Goal: Use online tool/utility: Utilize a website feature to perform a specific function

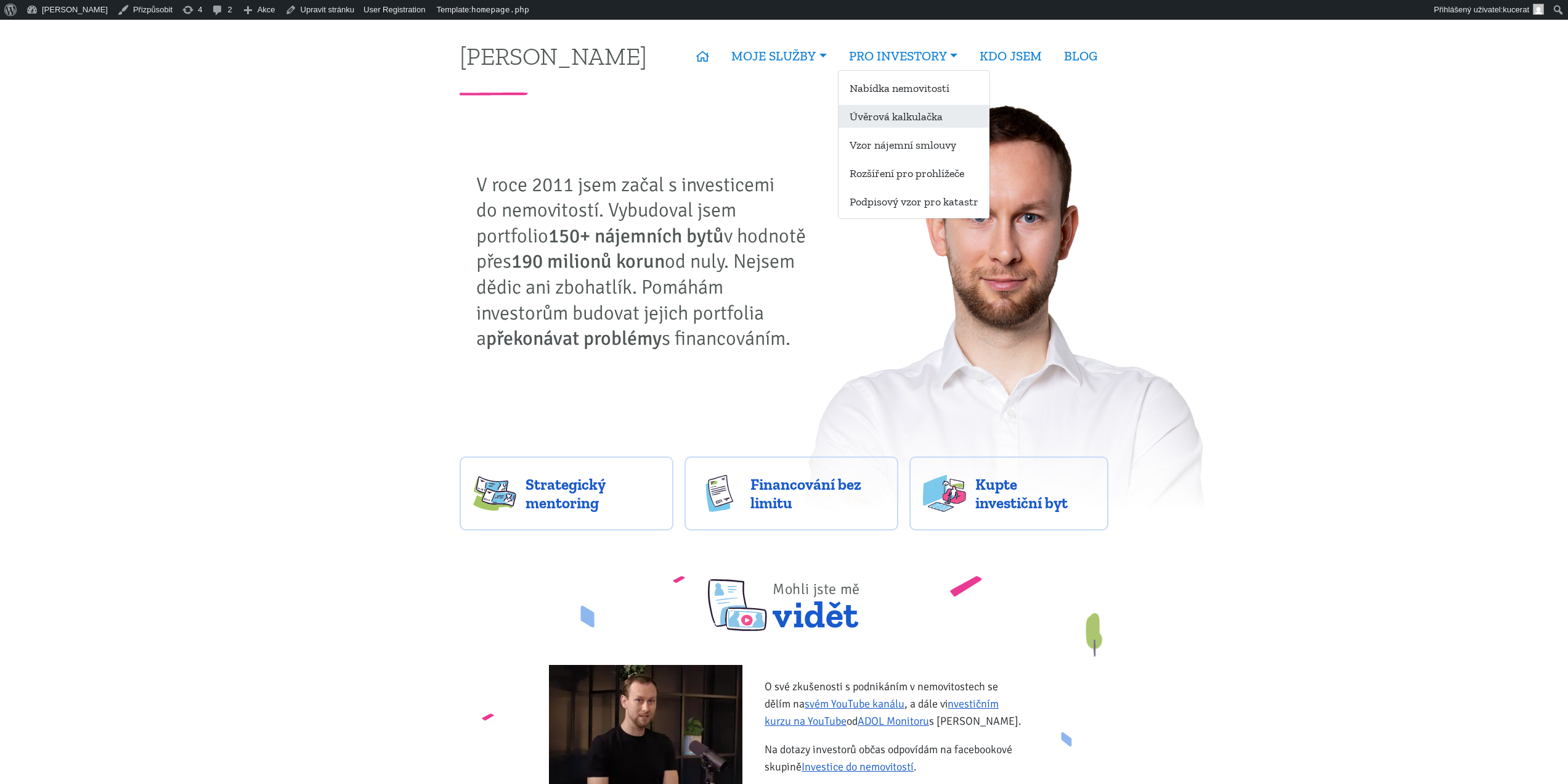
click at [902, 123] on link "Úvěrová kalkulačka" at bounding box center [914, 116] width 151 height 22
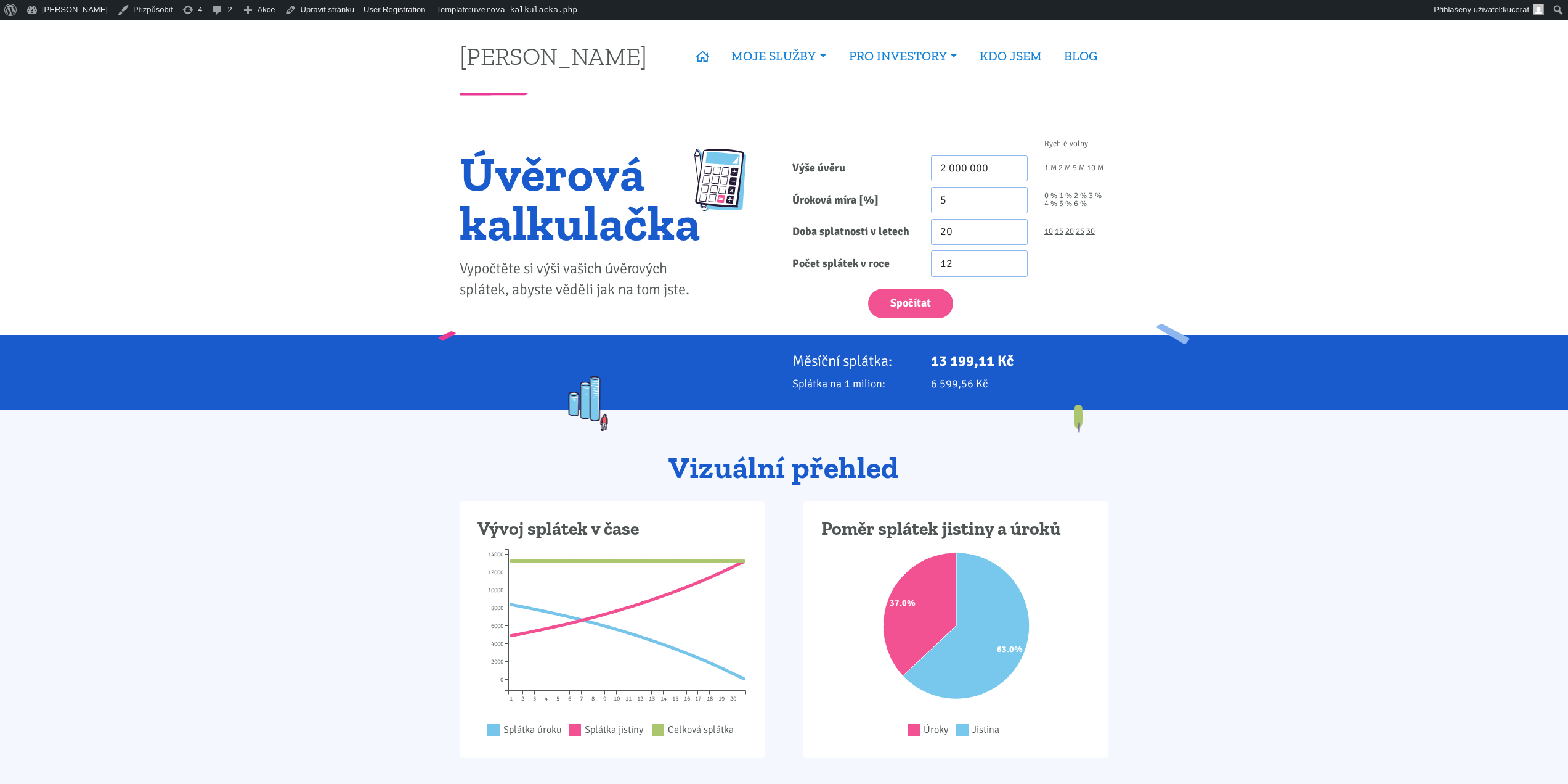
click at [986, 167] on input "2 000 000" at bounding box center [980, 169] width 96 height 27
click at [1049, 168] on link "1 M" at bounding box center [1050, 168] width 12 height 8
type input "1 000 000"
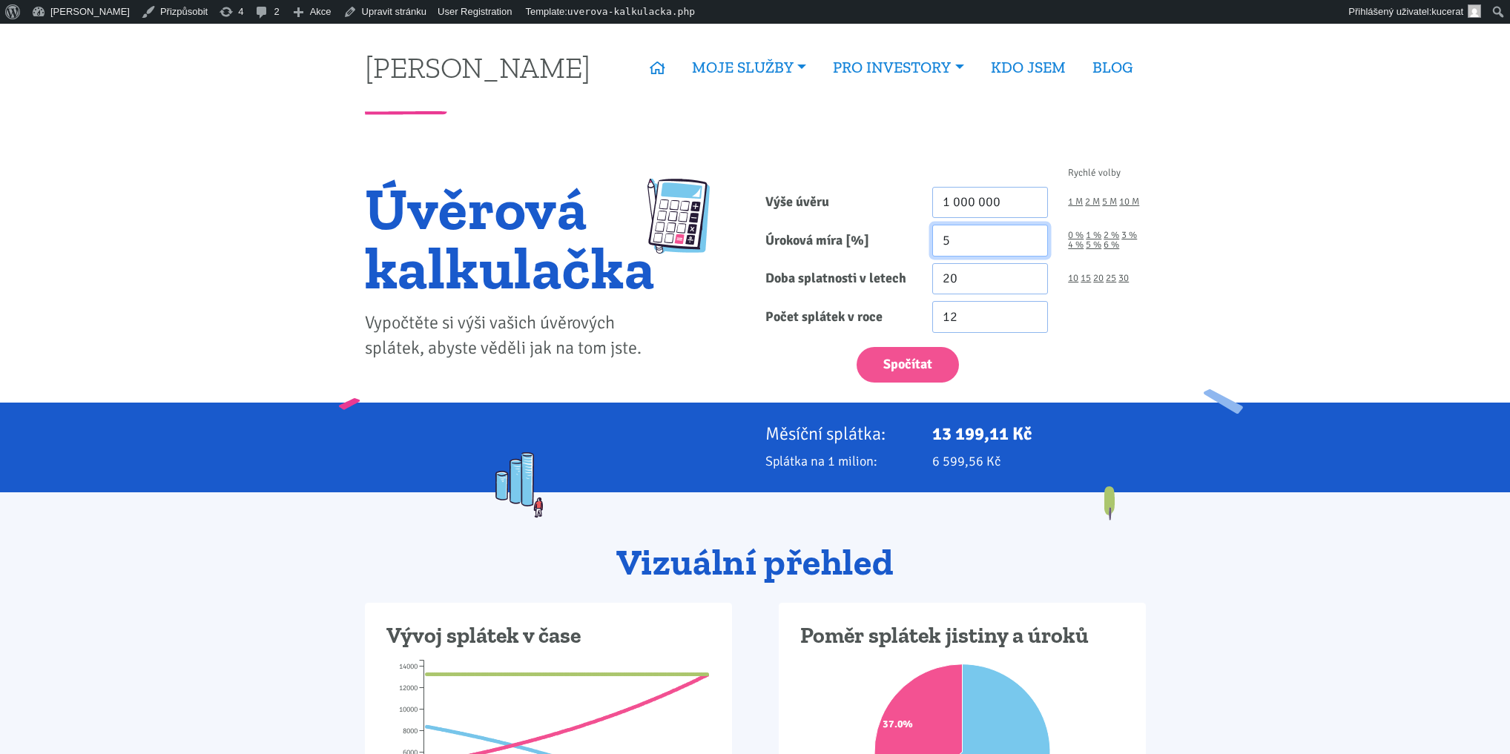
click at [993, 231] on input "5" at bounding box center [990, 241] width 116 height 32
type input "4.5"
click at [986, 288] on input "20" at bounding box center [990, 279] width 116 height 32
click at [927, 357] on button "Spočítat" at bounding box center [908, 365] width 102 height 36
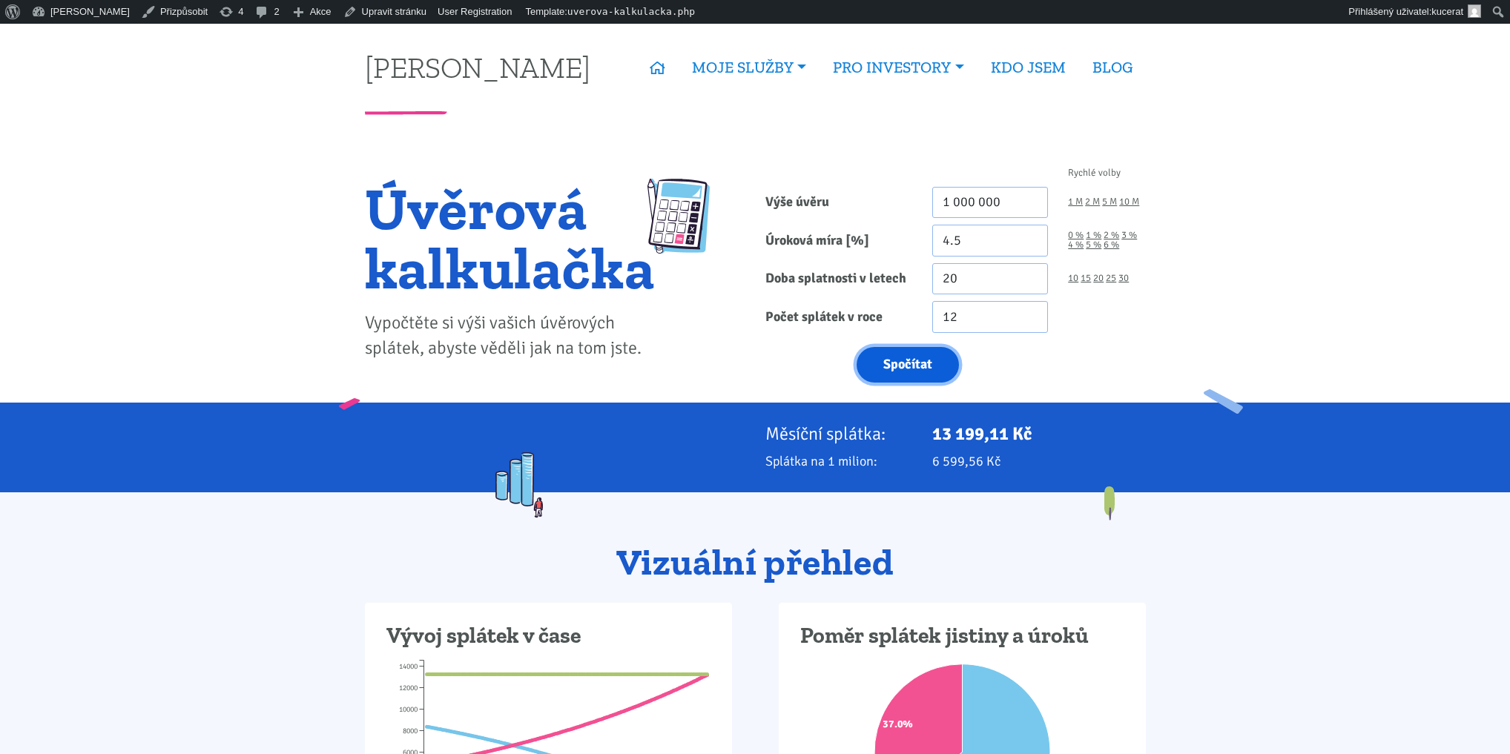
type input "1000000"
drag, startPoint x: 928, startPoint y: 436, endPoint x: 973, endPoint y: 435, distance: 44.5
click at [973, 435] on div "6 326,49 Kč" at bounding box center [1039, 433] width 234 height 21
click at [1128, 278] on link "30" at bounding box center [1123, 279] width 10 height 10
type input "30"
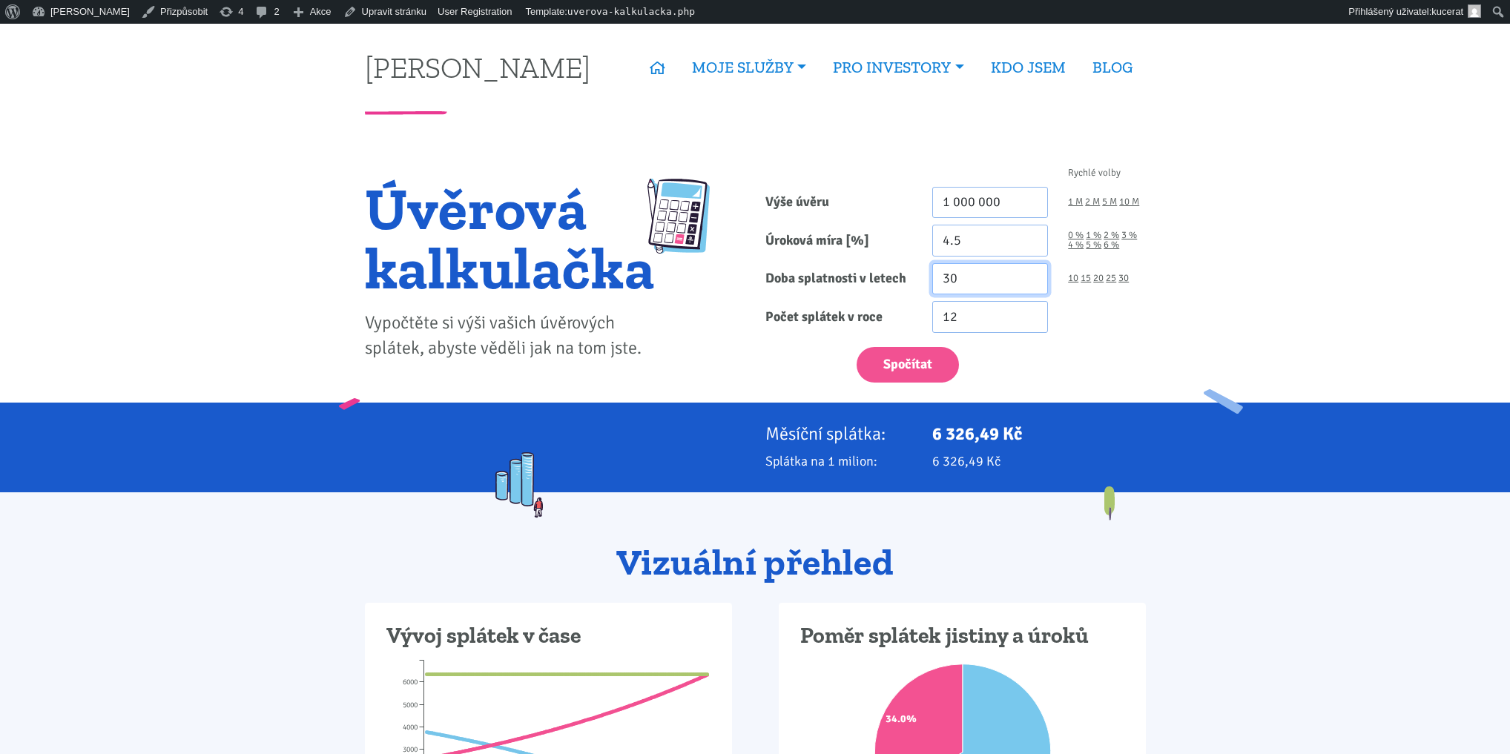
drag, startPoint x: 963, startPoint y: 273, endPoint x: 936, endPoint y: 273, distance: 27.4
click at [936, 273] on input "30" at bounding box center [990, 279] width 116 height 32
click at [920, 366] on button "Spočítat" at bounding box center [908, 365] width 102 height 36
type input "1000000"
drag, startPoint x: 930, startPoint y: 434, endPoint x: 997, endPoint y: 435, distance: 67.5
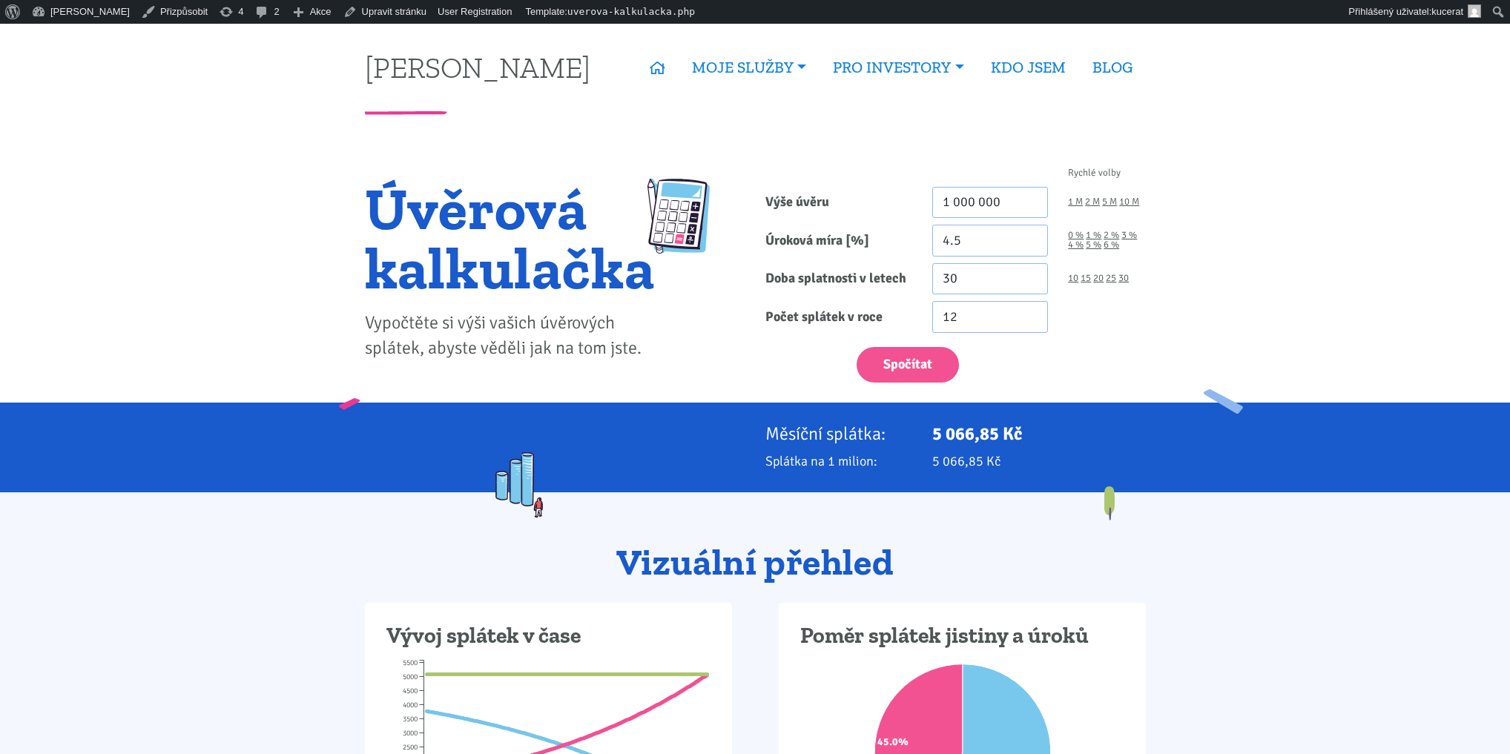
click at [997, 435] on div "5 066,85 Kč" at bounding box center [1039, 433] width 234 height 21
click at [1089, 416] on div "Měsíční splátka: 5 066,85 Kč Splátka na 1 milion: 5 066,85 Kč" at bounding box center [755, 448] width 1510 height 90
drag, startPoint x: 1049, startPoint y: 464, endPoint x: 835, endPoint y: 424, distance: 218.0
click at [835, 424] on div "Měsíční splátka: 5 066,85 Kč Splátka na 1 milion: 5 066,85 Kč" at bounding box center [754, 447] width 801 height 48
click at [722, 418] on div "Měsíční splátka: 5 066,85 Kč Splátka na 1 milion: 5 066,85 Kč" at bounding box center [755, 448] width 1510 height 90
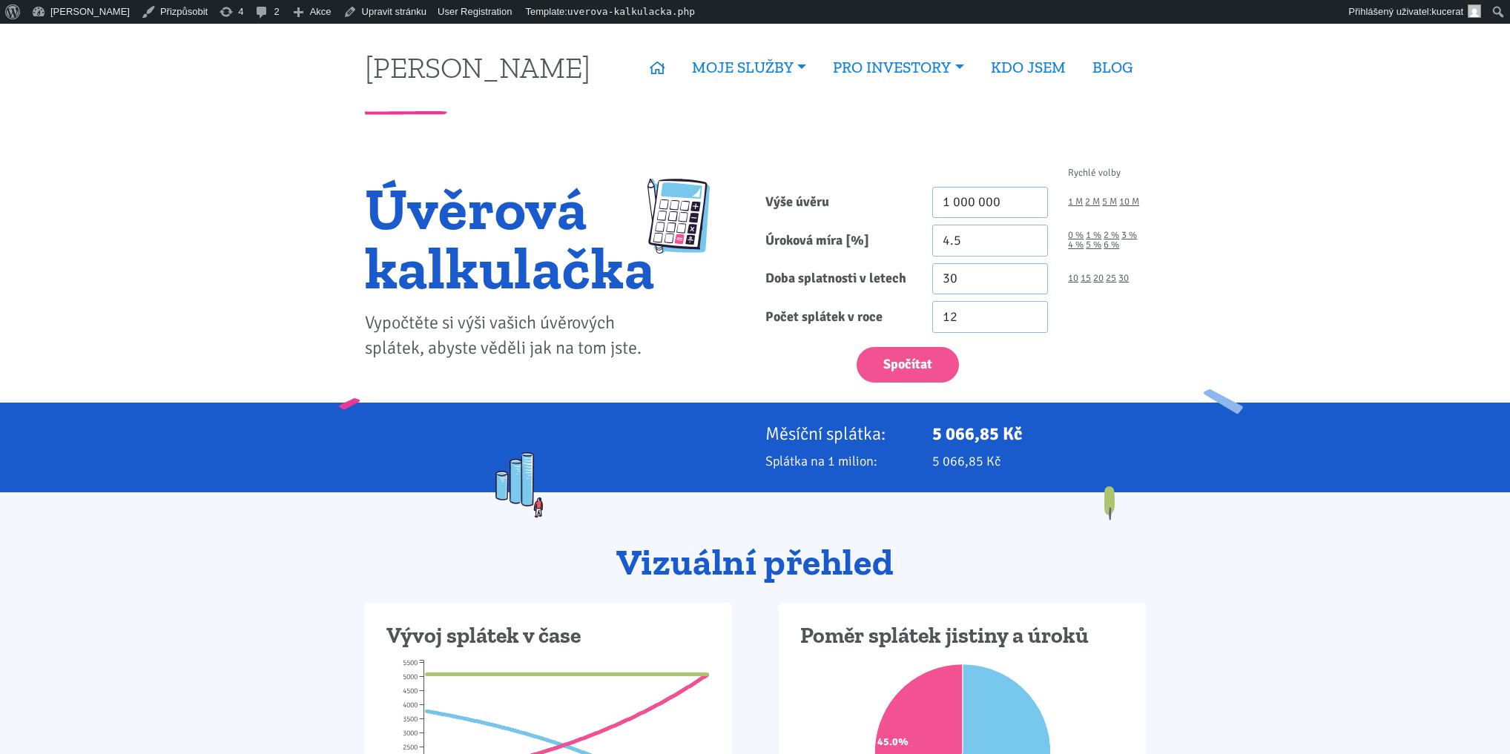
click at [1141, 469] on p "5 066,85 Kč" at bounding box center [1039, 461] width 214 height 21
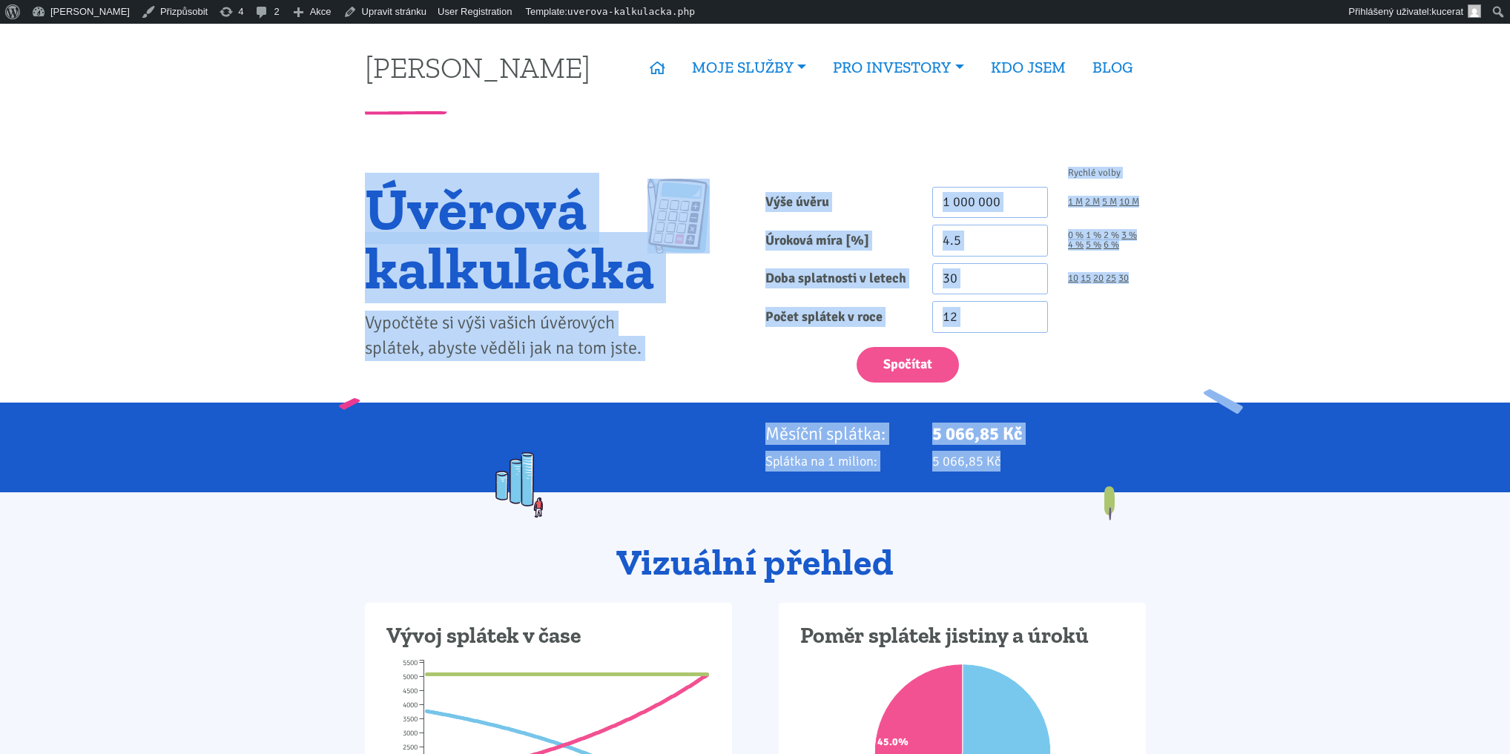
drag, startPoint x: 1166, startPoint y: 528, endPoint x: 333, endPoint y: 195, distance: 896.9
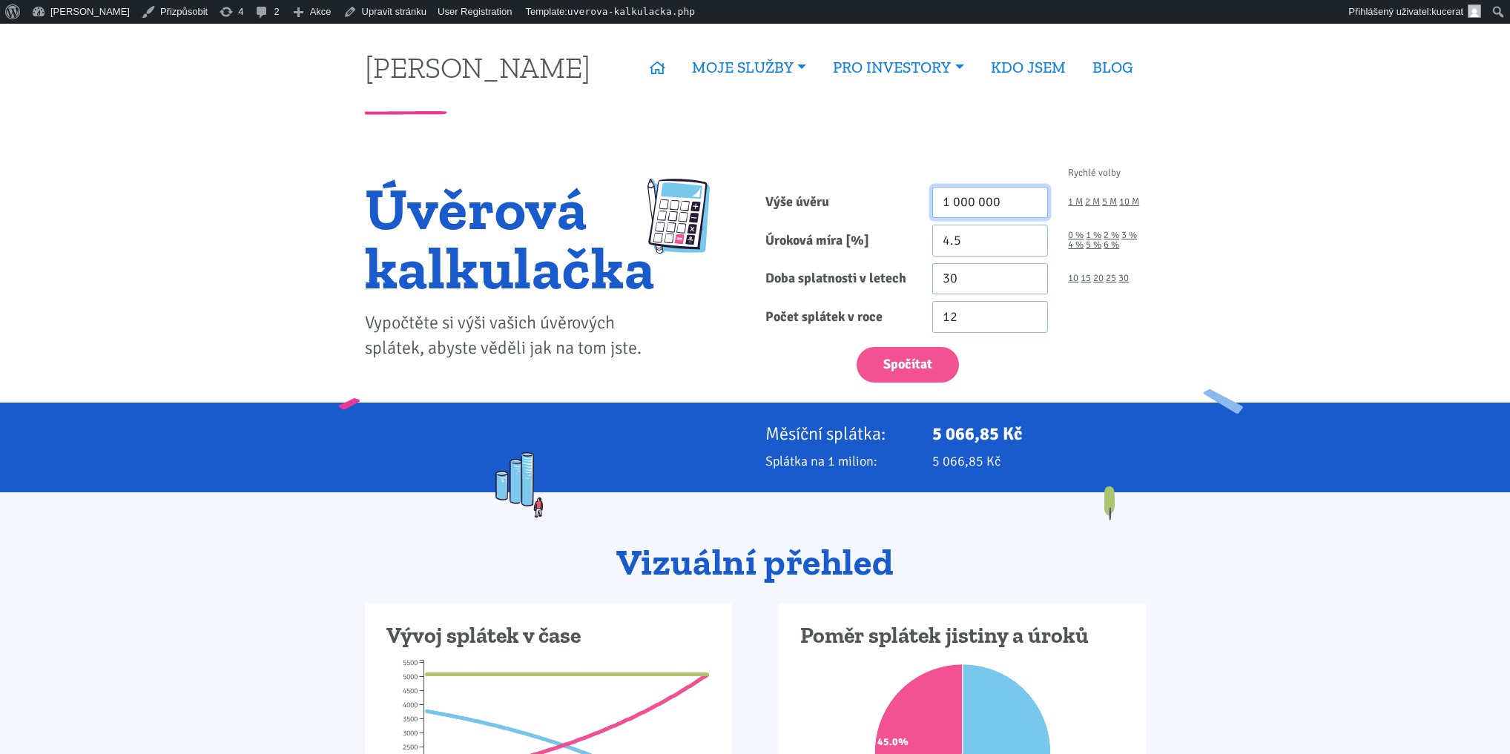
click at [946, 204] on input "1 000 000" at bounding box center [990, 203] width 116 height 32
click at [927, 357] on button "Spočítat" at bounding box center [908, 365] width 102 height 36
type input "150000000"
drag, startPoint x: 1049, startPoint y: 436, endPoint x: 936, endPoint y: 438, distance: 112.7
click at [936, 438] on p "760 027,96 Kč" at bounding box center [1039, 433] width 214 height 21
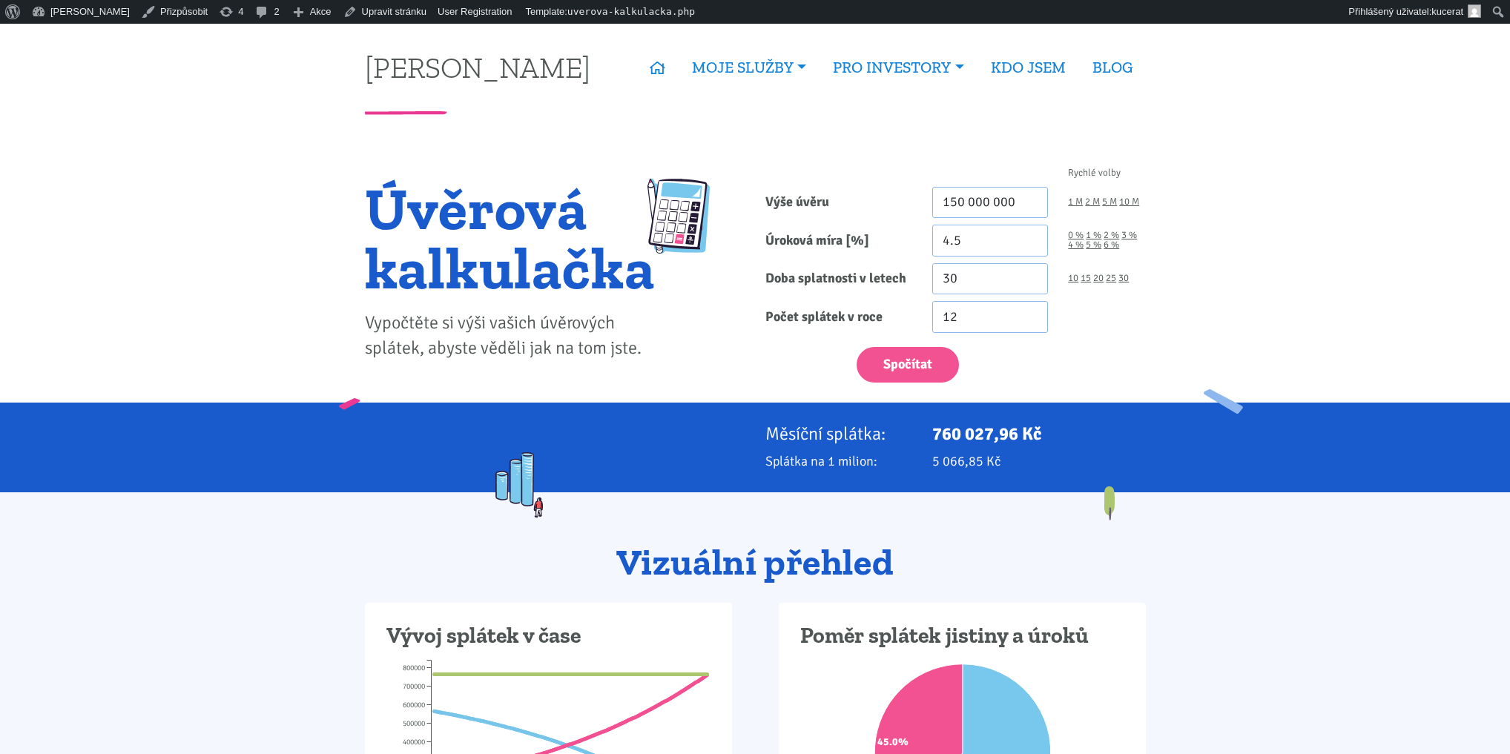
click at [928, 438] on div "760 027,96 Kč" at bounding box center [1039, 433] width 234 height 21
click at [874, 426] on p "Měsíční splátka:" at bounding box center [838, 433] width 147 height 21
click at [1237, 448] on div "Měsíční splátka: 760 027,96 Kč Splátka na 1 milion: 5 066,85 Kč" at bounding box center [755, 448] width 1510 height 90
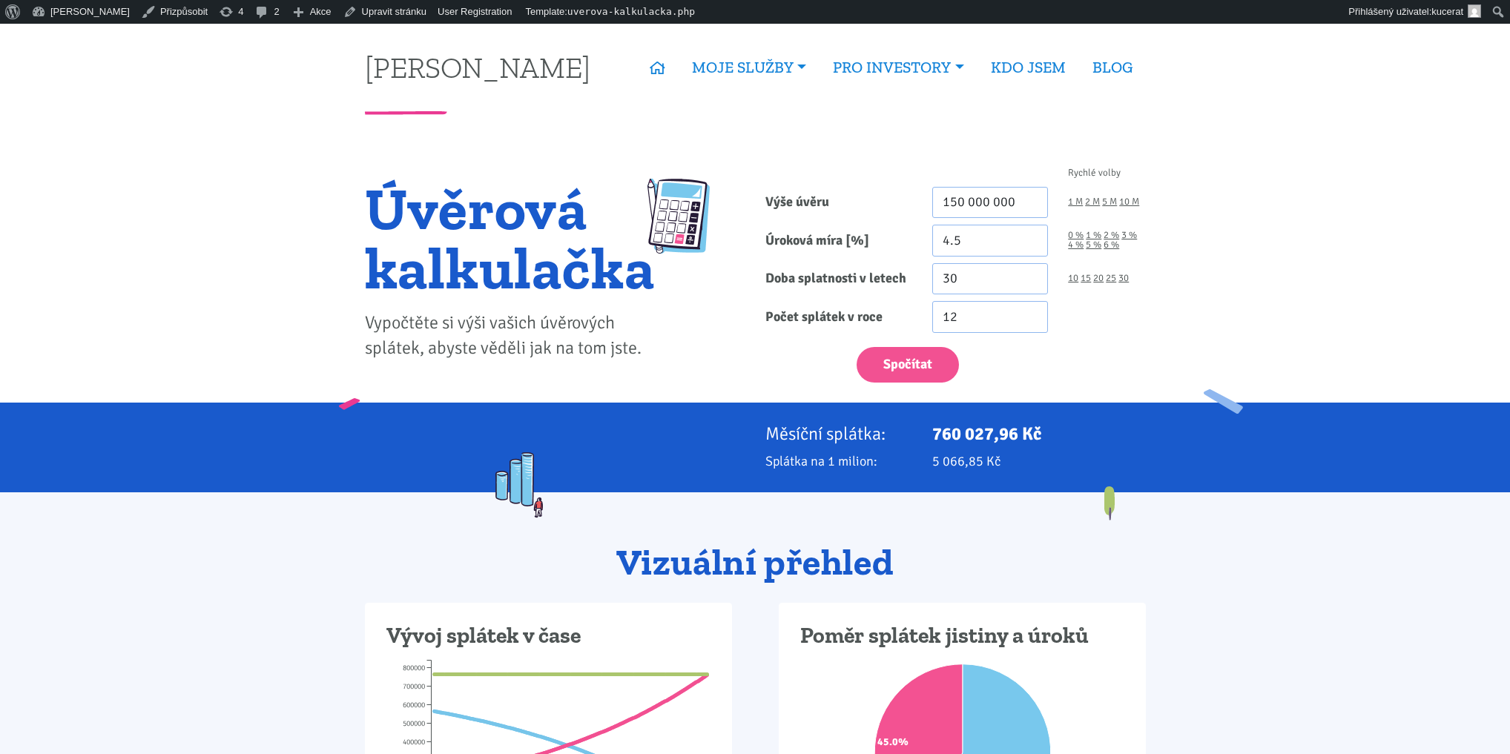
drag, startPoint x: 253, startPoint y: 207, endPoint x: 308, endPoint y: 276, distance: 88.1
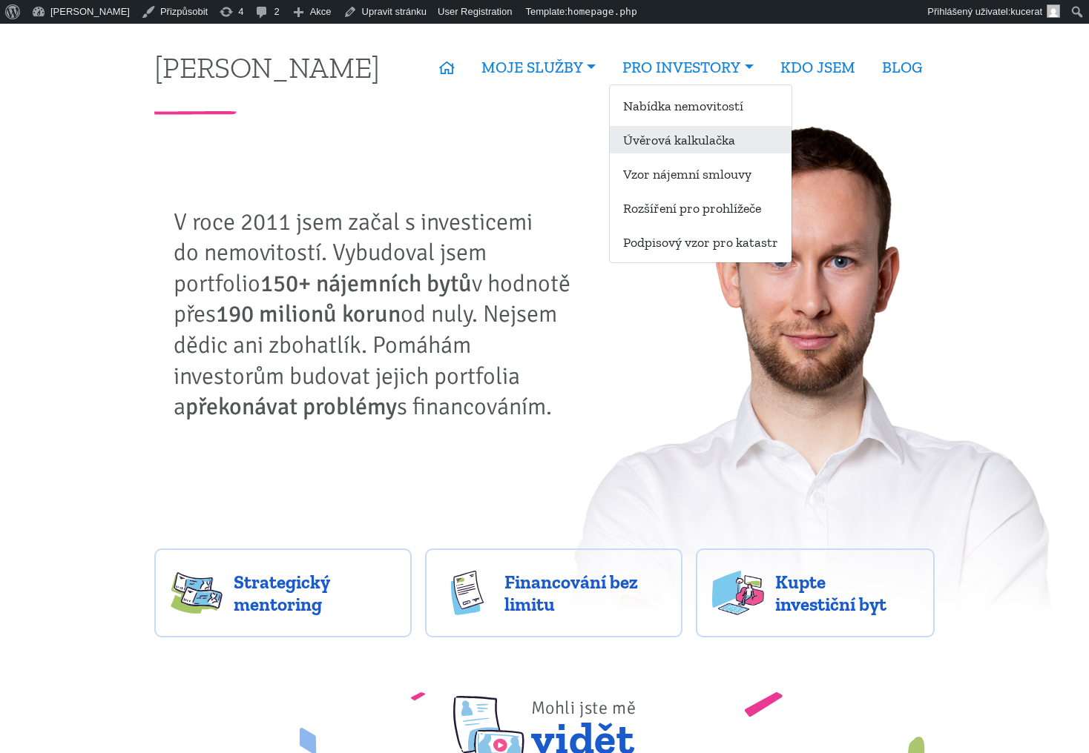
click at [710, 147] on link "Úvěrová kalkulačka" at bounding box center [701, 139] width 182 height 27
